Goal: Navigation & Orientation: Find specific page/section

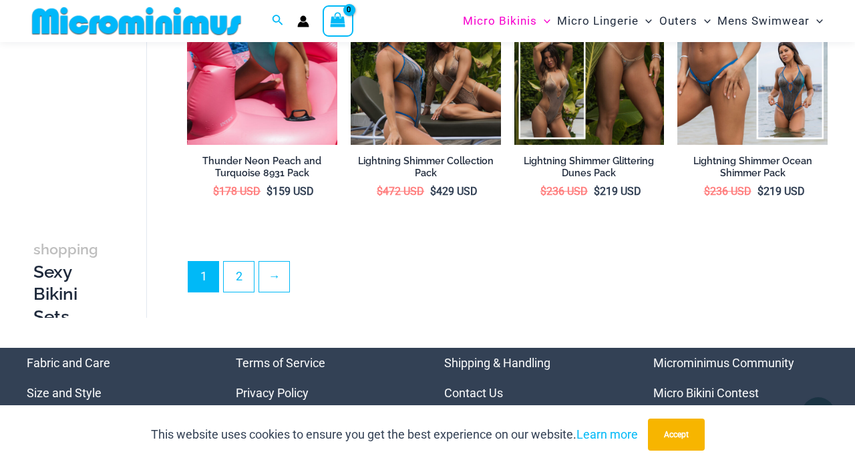
scroll to position [2533, 0]
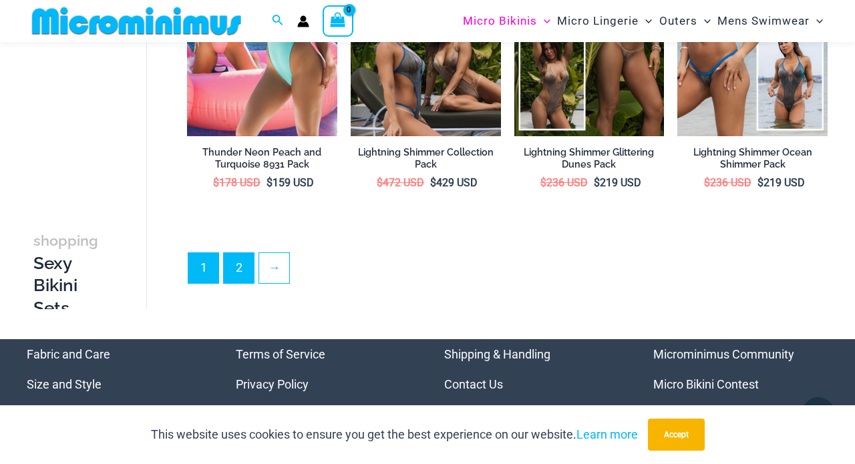
click at [237, 253] on link "2" at bounding box center [239, 268] width 30 height 30
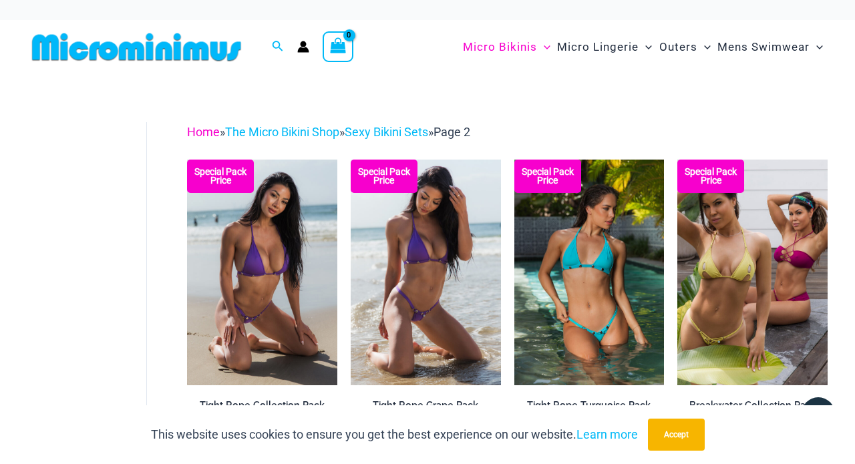
click at [199, 134] on link "Home" at bounding box center [203, 132] width 33 height 14
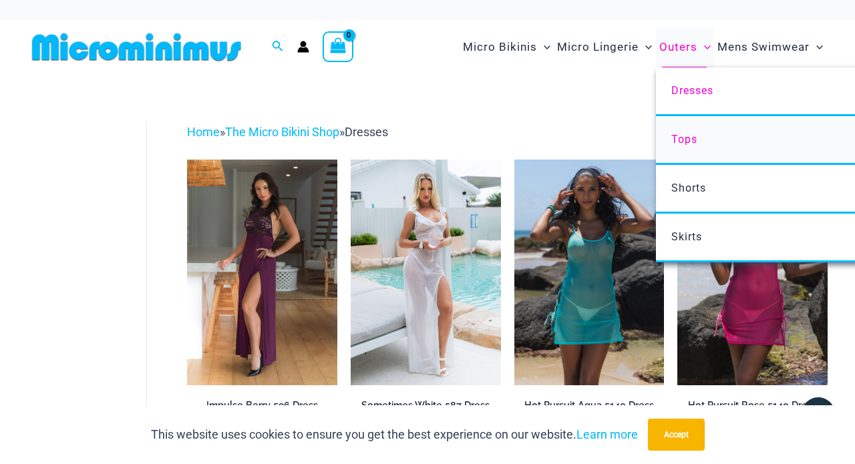
click at [682, 138] on span "Tops" at bounding box center [684, 139] width 26 height 13
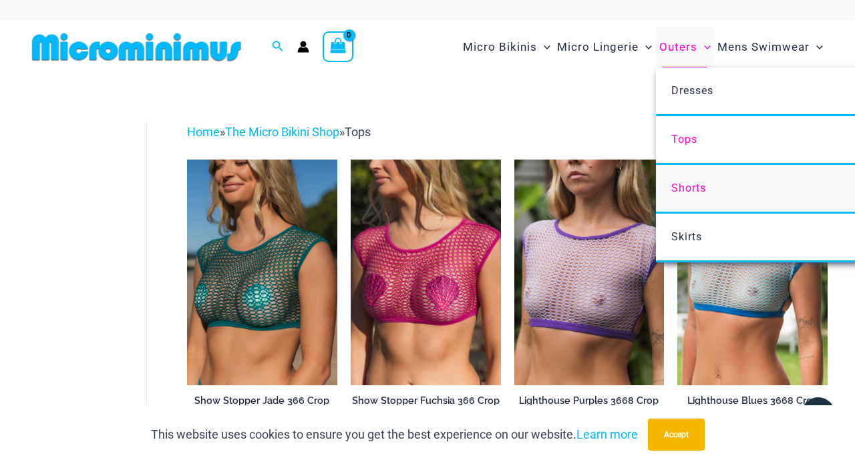
click at [688, 189] on span "Shorts" at bounding box center [688, 188] width 35 height 13
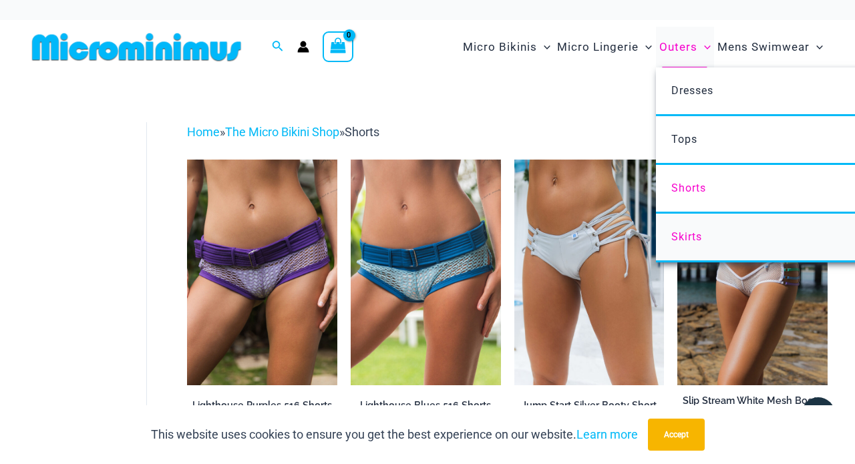
click at [690, 238] on span "Skirts" at bounding box center [686, 237] width 31 height 13
